Goal: Check status: Check status

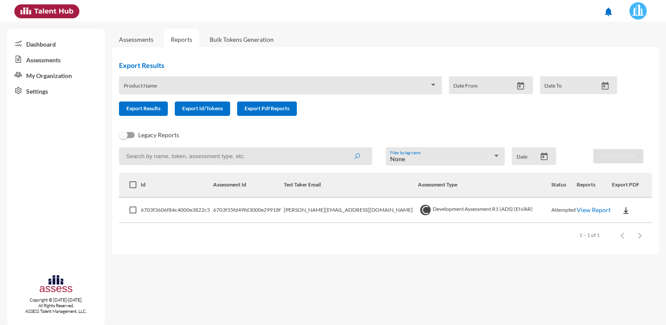
click at [196, 147] on div "Legacy Reports" at bounding box center [378, 138] width 533 height 17
click at [195, 152] on input at bounding box center [245, 156] width 253 height 18
paste input "[PERSON_NAME][EMAIL_ADDRESS][PERSON_NAME][DOMAIN_NAME]"
click at [343, 148] on button "submit" at bounding box center [357, 156] width 28 height 16
drag, startPoint x: 227, startPoint y: 160, endPoint x: 78, endPoint y: 157, distance: 149.1
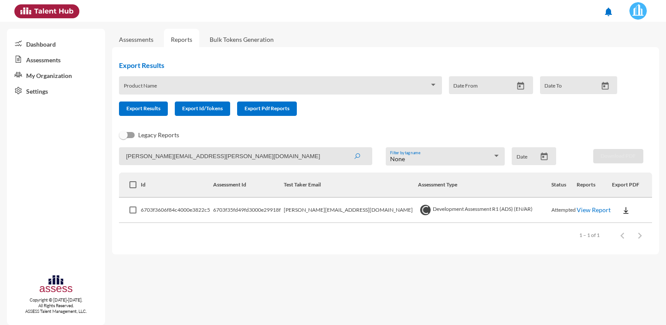
click at [78, 157] on mat-sidenav-container "Dashboard Assessments My Organization Settings Copyright © [DATE]-[DATE]. All R…" at bounding box center [333, 173] width 666 height 303
paste input "reham.tarek"
click at [343, 148] on button "submit" at bounding box center [357, 156] width 28 height 16
drag, startPoint x: 218, startPoint y: 162, endPoint x: 63, endPoint y: 162, distance: 155.1
click at [63, 163] on mat-sidenav-container "Dashboard Assessments My Organization Settings Copyright © [DATE]-[DATE]. All R…" at bounding box center [333, 173] width 666 height 303
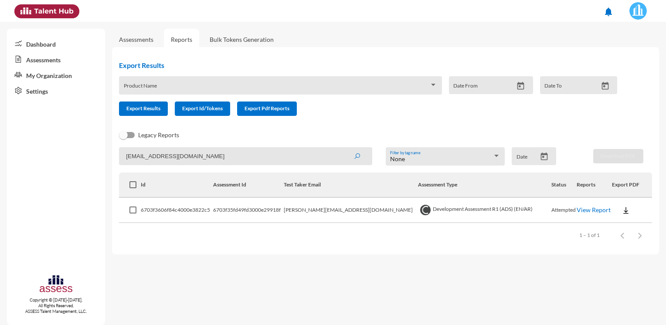
paste input "Tarek.Abdelsamie@H"
type input "[EMAIL_ADDRESS][DOMAIN_NAME]"
click at [343, 148] on button "submit" at bounding box center [357, 156] width 28 height 16
click at [174, 157] on input "[EMAIL_ADDRESS][DOMAIN_NAME]" at bounding box center [245, 156] width 253 height 18
